Goal: Transaction & Acquisition: Purchase product/service

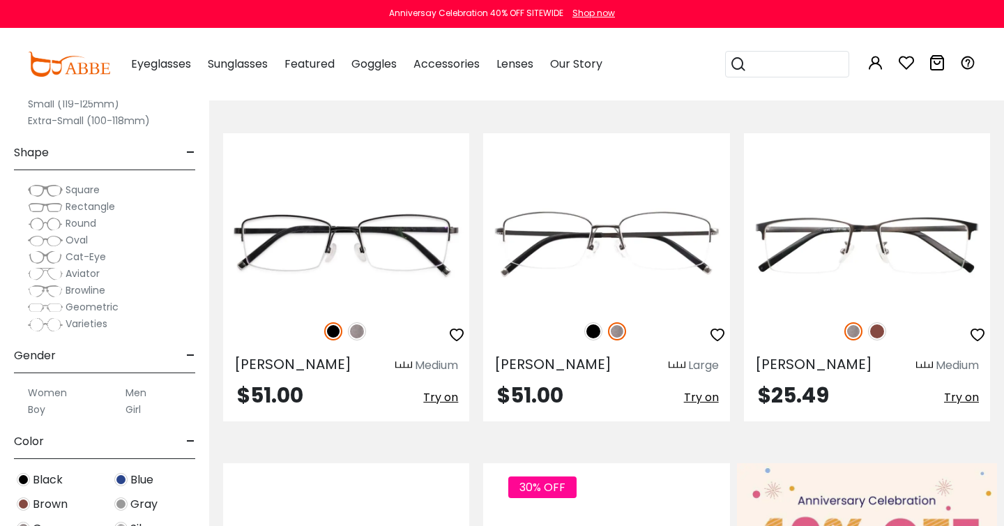
click at [52, 389] on label "Women" at bounding box center [47, 392] width 39 height 17
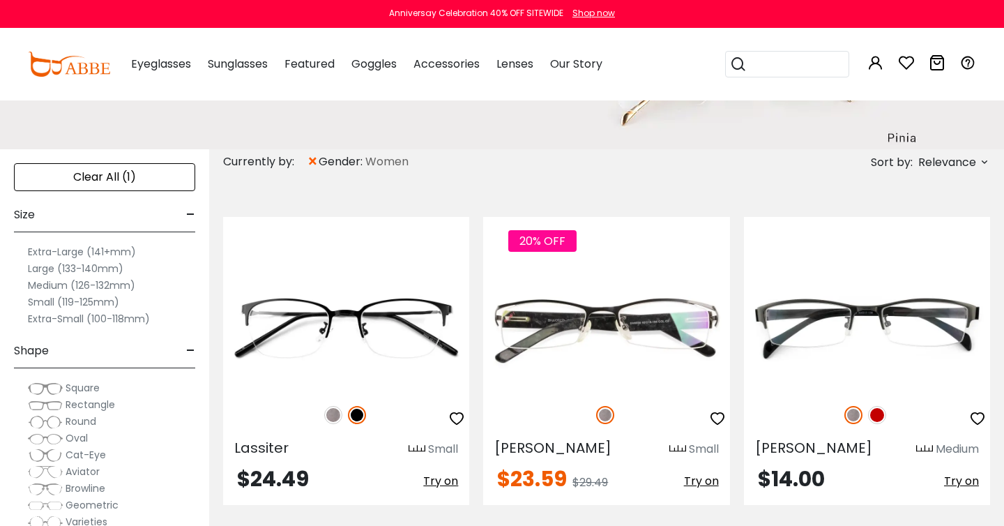
scroll to position [223, 0]
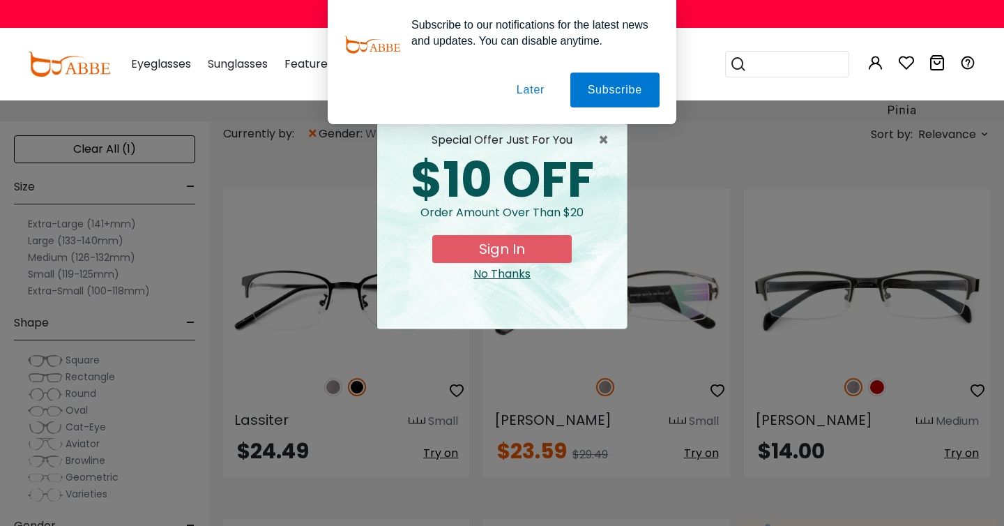
click at [47, 259] on div "× special offer just for you $10 OFF Order amount over than $20 Sign In No Than…" at bounding box center [502, 263] width 1004 height 526
click at [535, 91] on button "Later" at bounding box center [530, 90] width 63 height 35
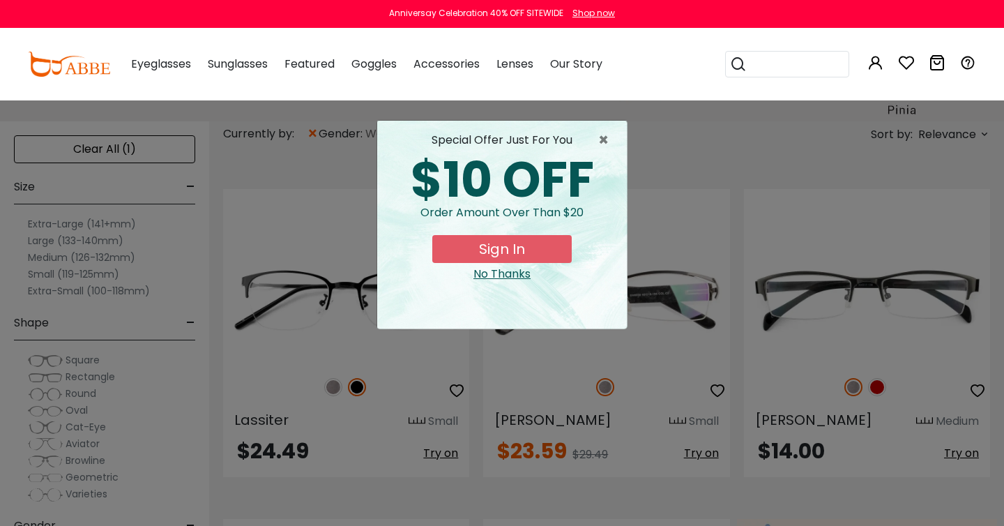
click at [519, 277] on div "No Thanks" at bounding box center [501, 274] width 227 height 17
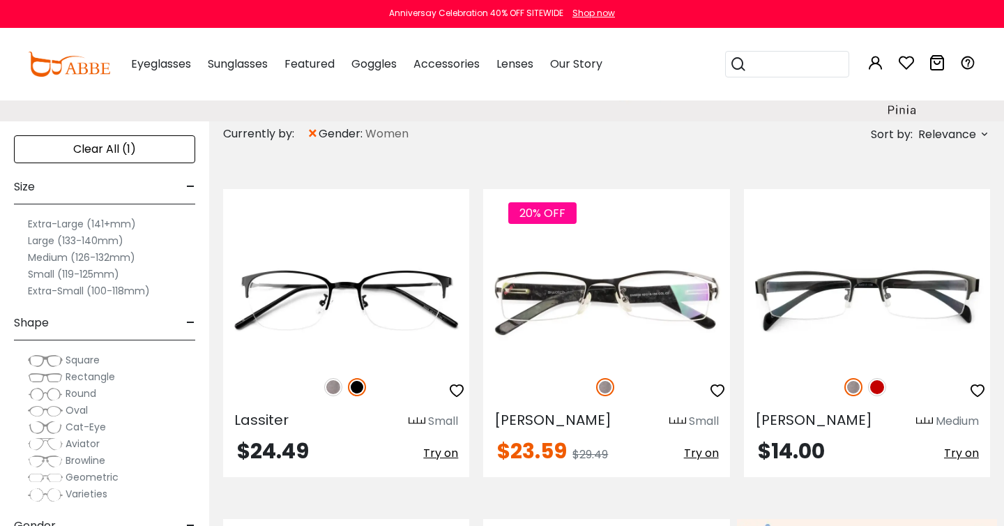
click at [88, 257] on label "Medium (126-132mm)" at bounding box center [81, 257] width 107 height 17
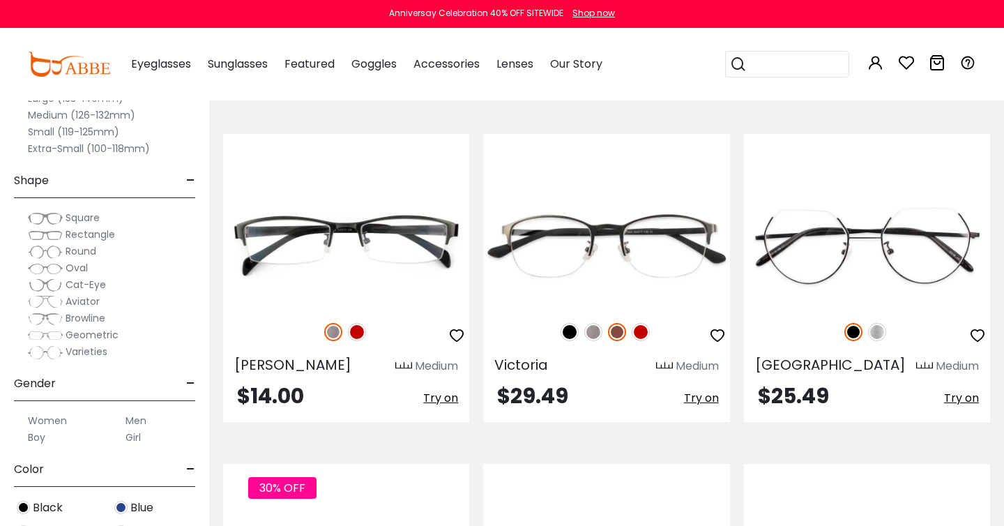
scroll to position [279, 0]
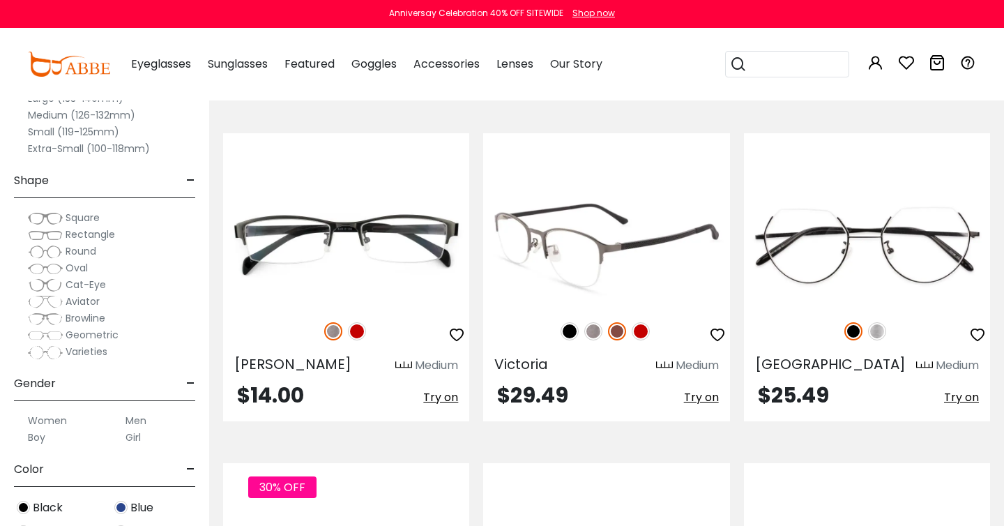
click at [564, 329] on img at bounding box center [570, 331] width 18 height 18
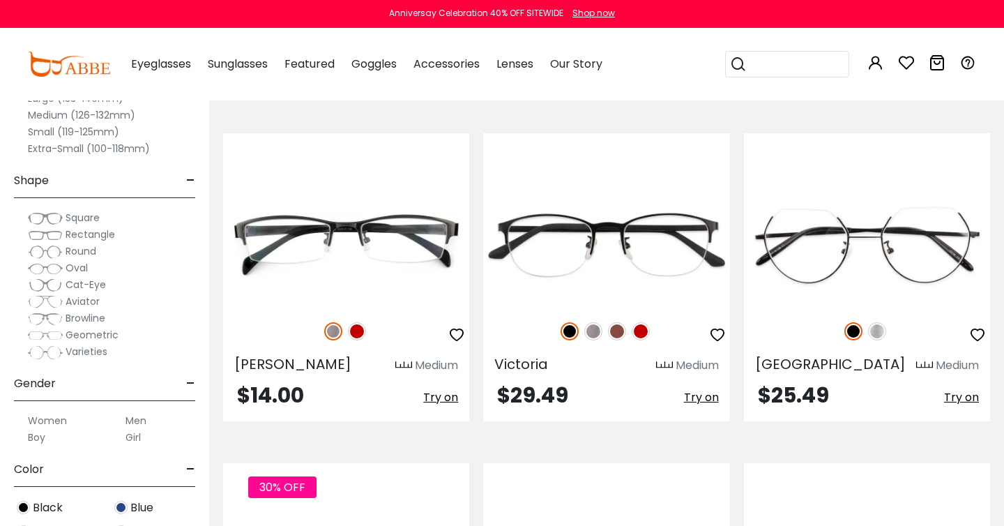
click at [26, 505] on img at bounding box center [23, 507] width 13 height 13
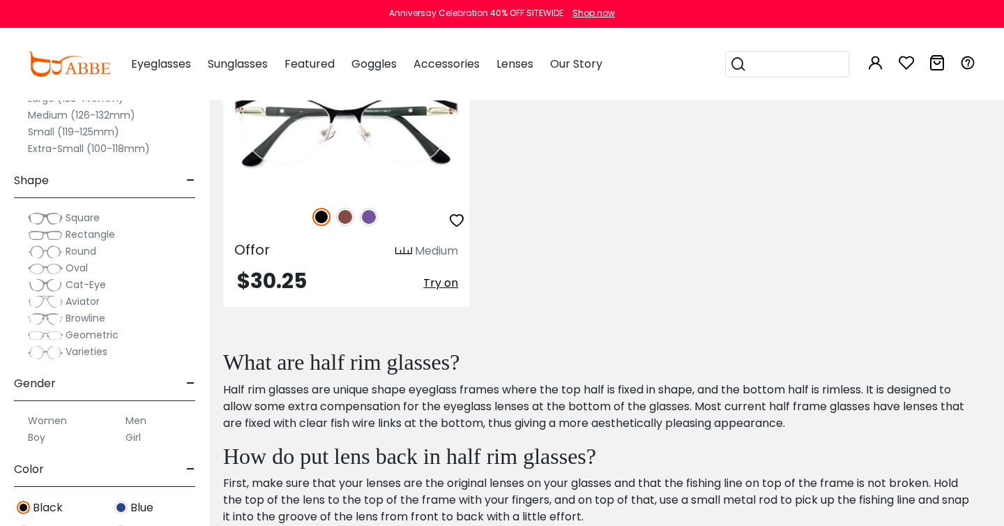
scroll to position [725, 0]
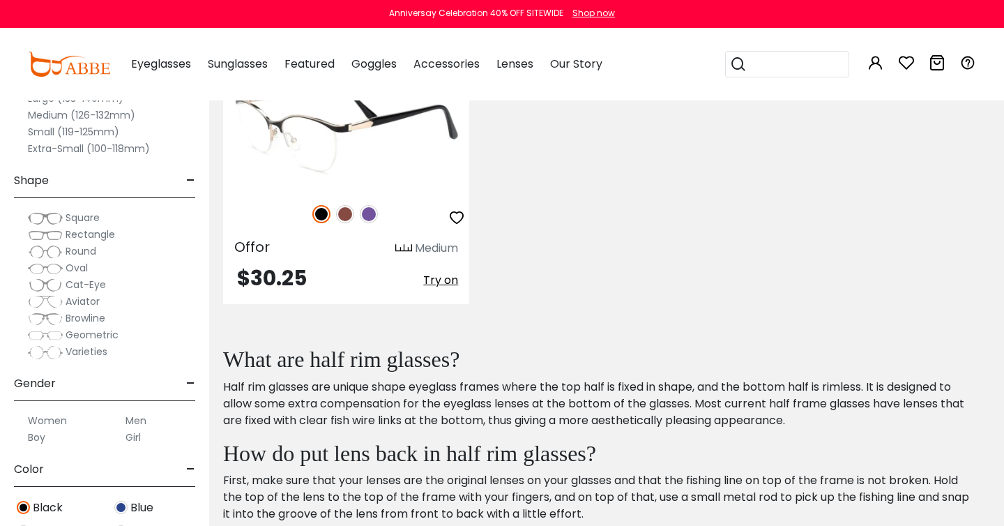
click at [384, 153] on img at bounding box center [346, 128] width 246 height 123
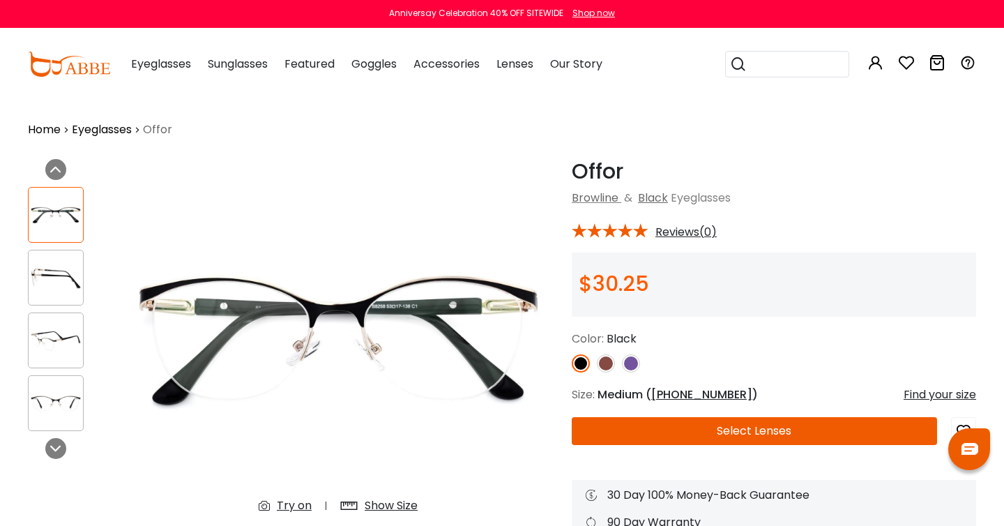
click at [59, 275] on img at bounding box center [56, 277] width 54 height 27
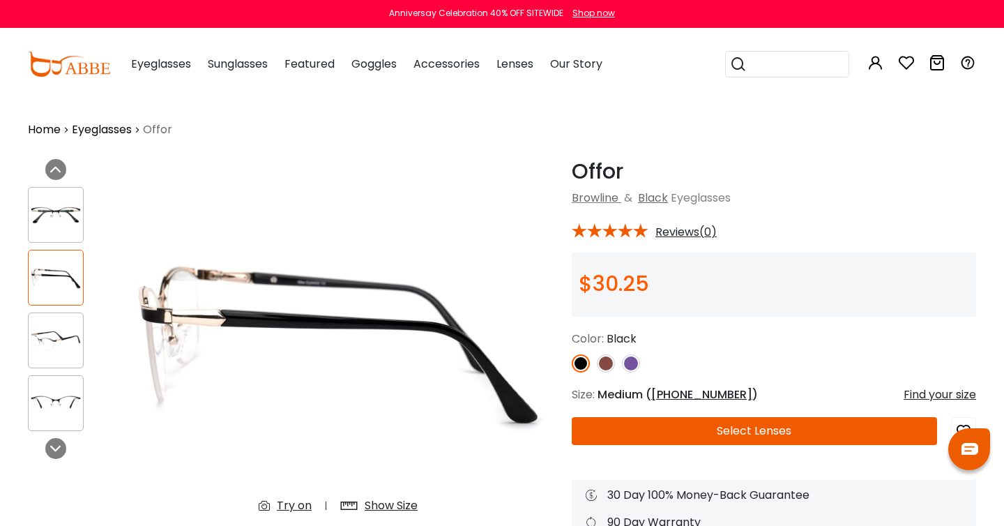
click at [58, 316] on div at bounding box center [56, 340] width 56 height 56
click at [58, 322] on div at bounding box center [56, 340] width 56 height 56
click at [63, 342] on img at bounding box center [56, 340] width 54 height 27
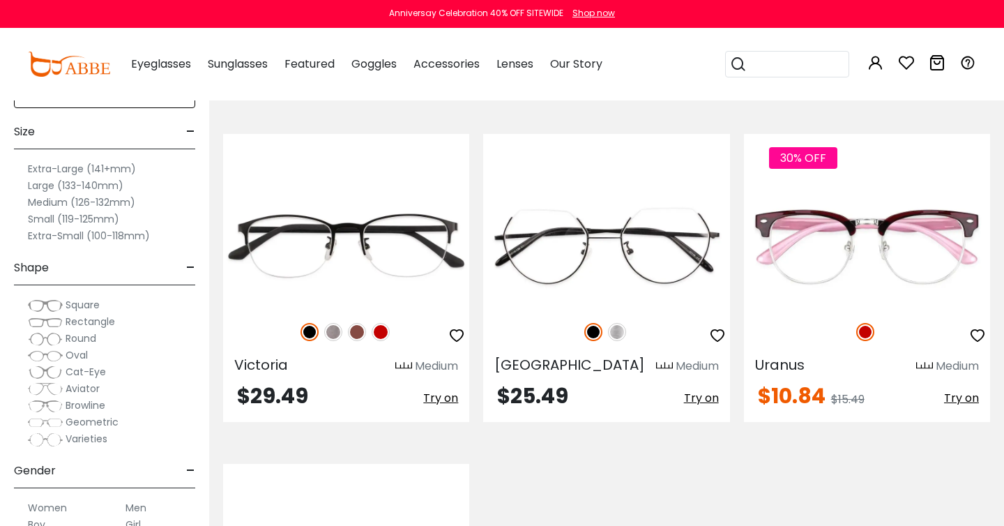
scroll to position [251, 0]
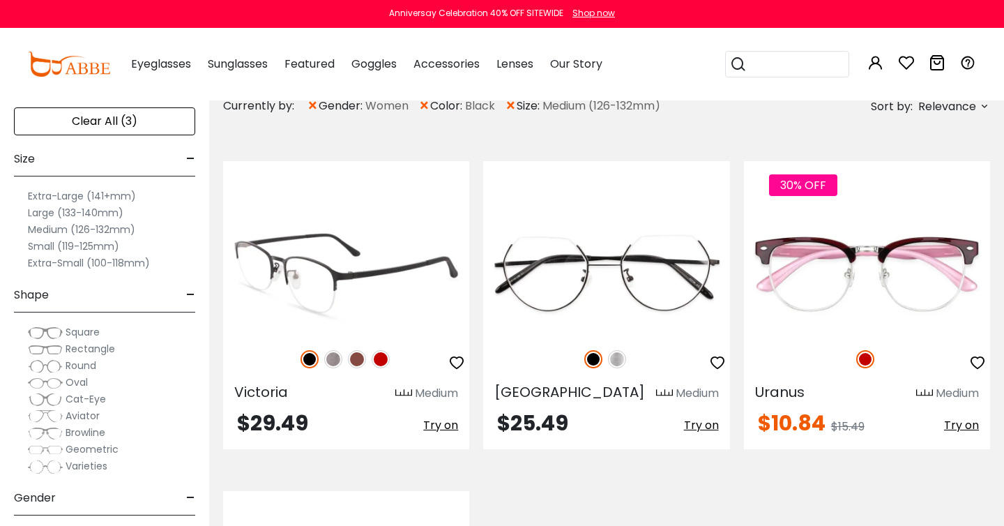
click at [402, 278] on img at bounding box center [346, 272] width 246 height 123
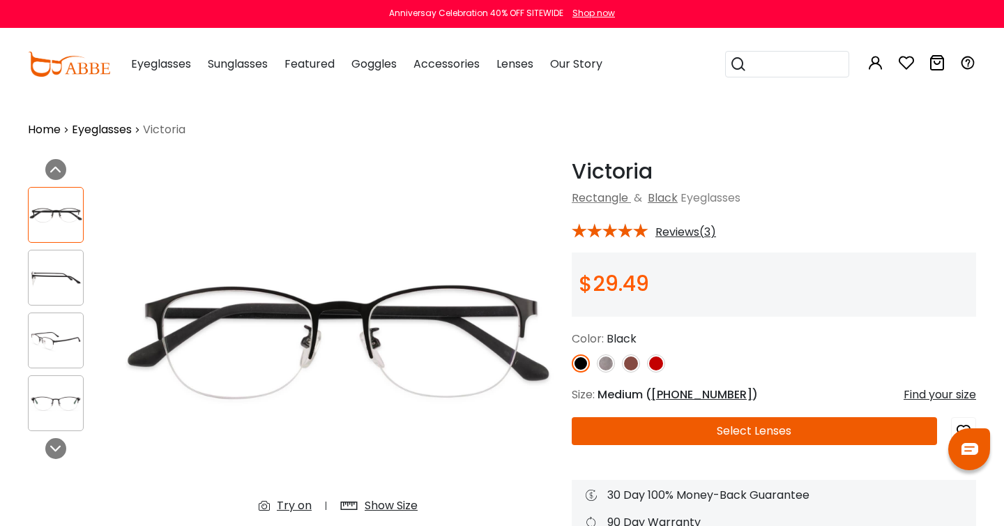
click at [54, 273] on img at bounding box center [56, 277] width 54 height 27
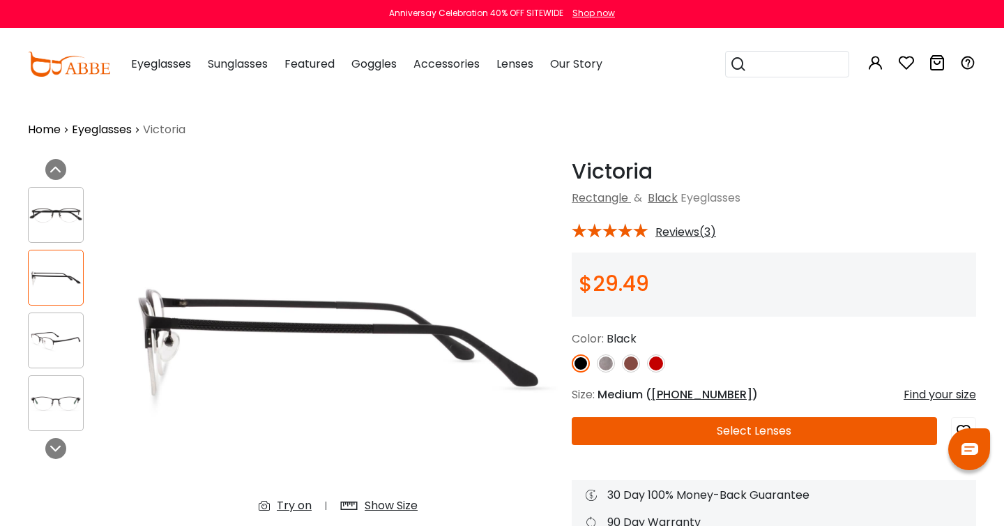
click at [53, 336] on img at bounding box center [56, 340] width 54 height 27
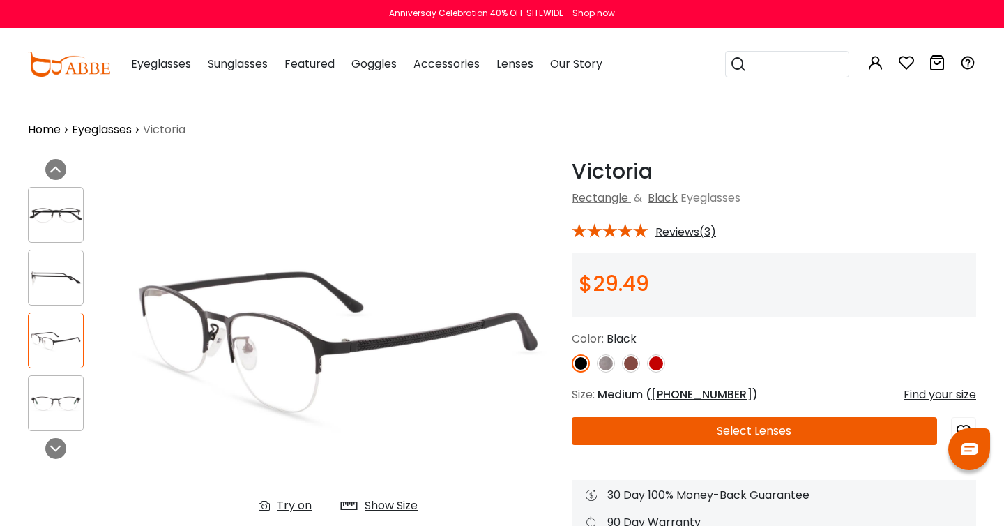
click at [56, 396] on img at bounding box center [56, 403] width 54 height 27
